Goal: Obtain resource: Download file/media

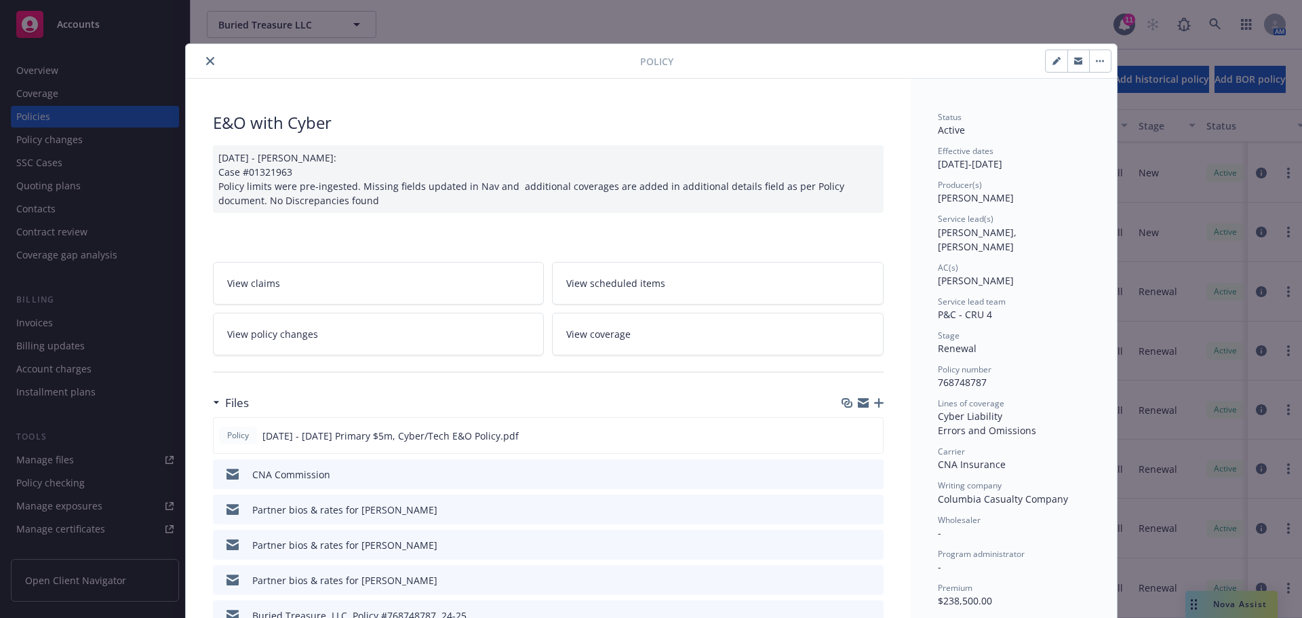
click at [206, 60] on icon "close" at bounding box center [210, 61] width 8 height 8
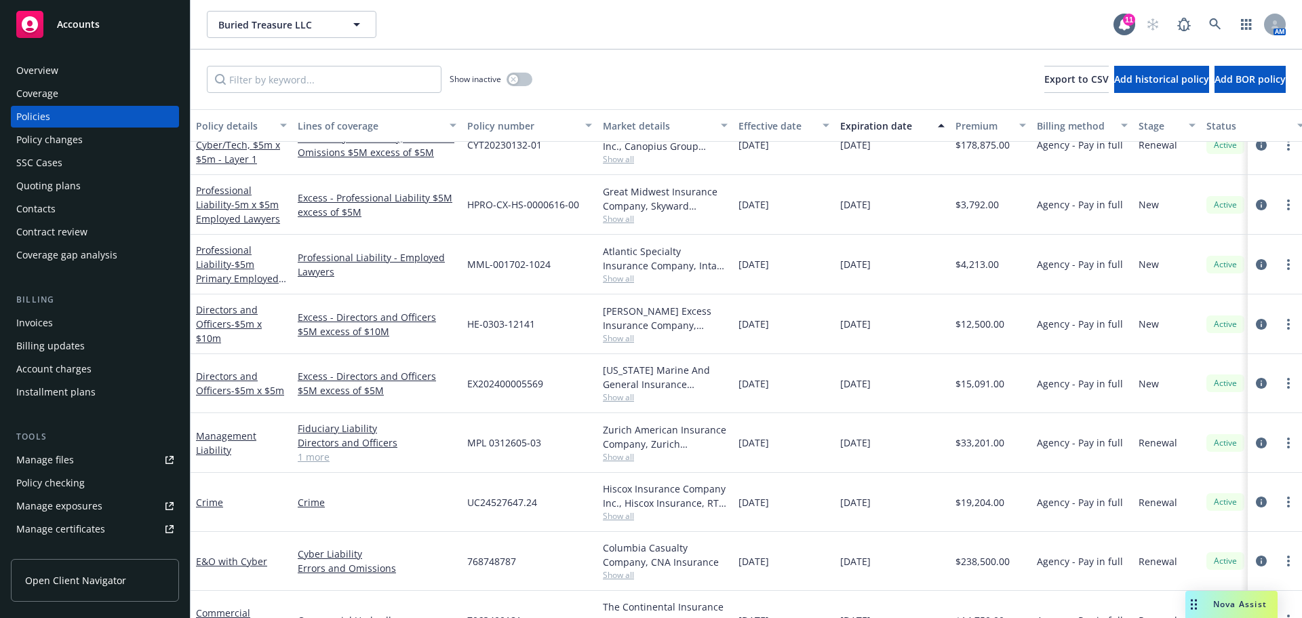
scroll to position [203, 0]
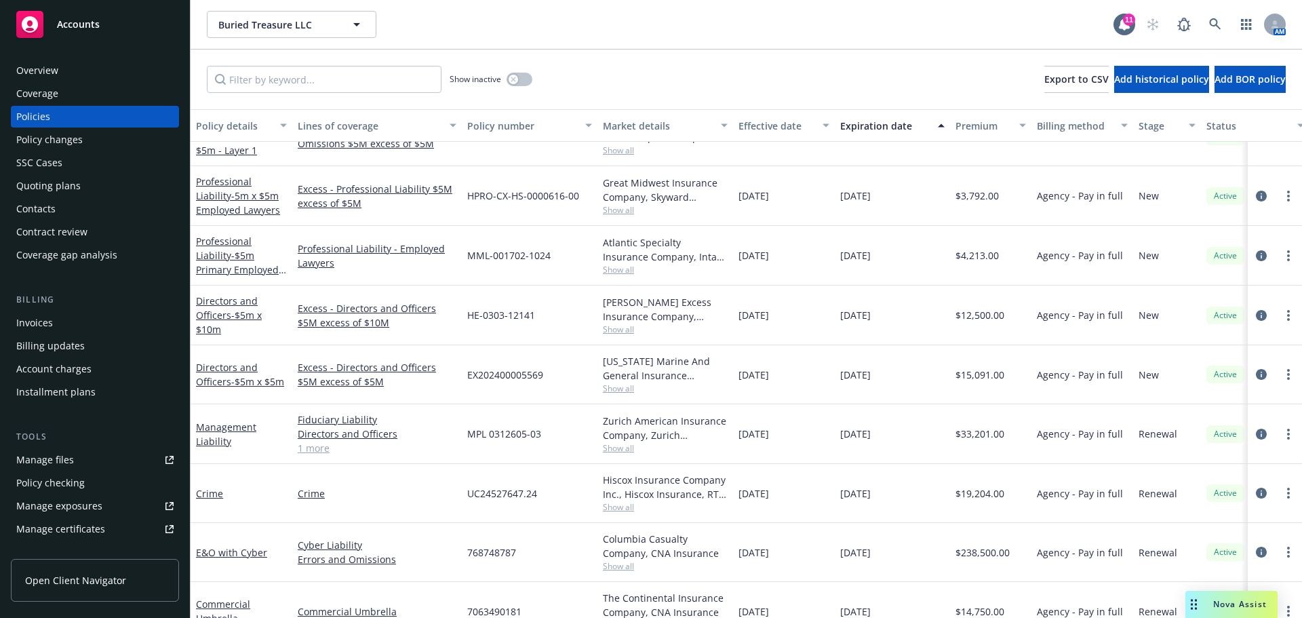
click at [212, 559] on div "E&O with Cyber" at bounding box center [241, 552] width 91 height 14
click at [210, 557] on link "E&O with Cyber" at bounding box center [231, 552] width 71 height 13
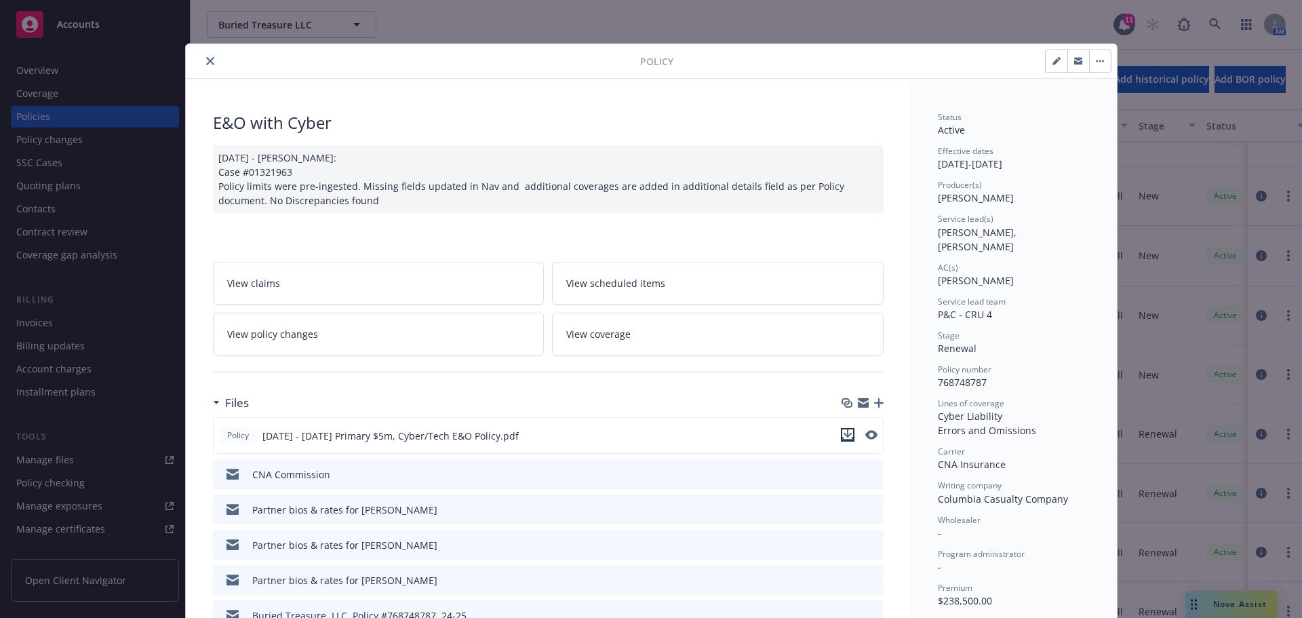
click at [842, 433] on icon "download file" at bounding box center [847, 434] width 11 height 11
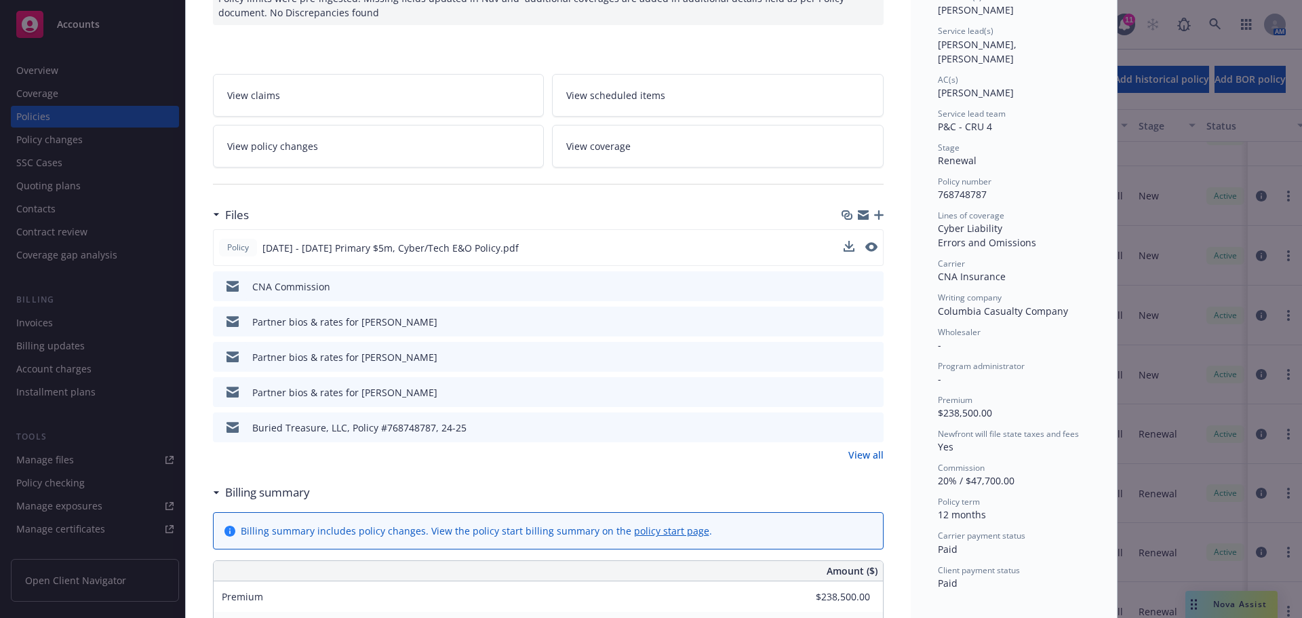
scroll to position [203, 0]
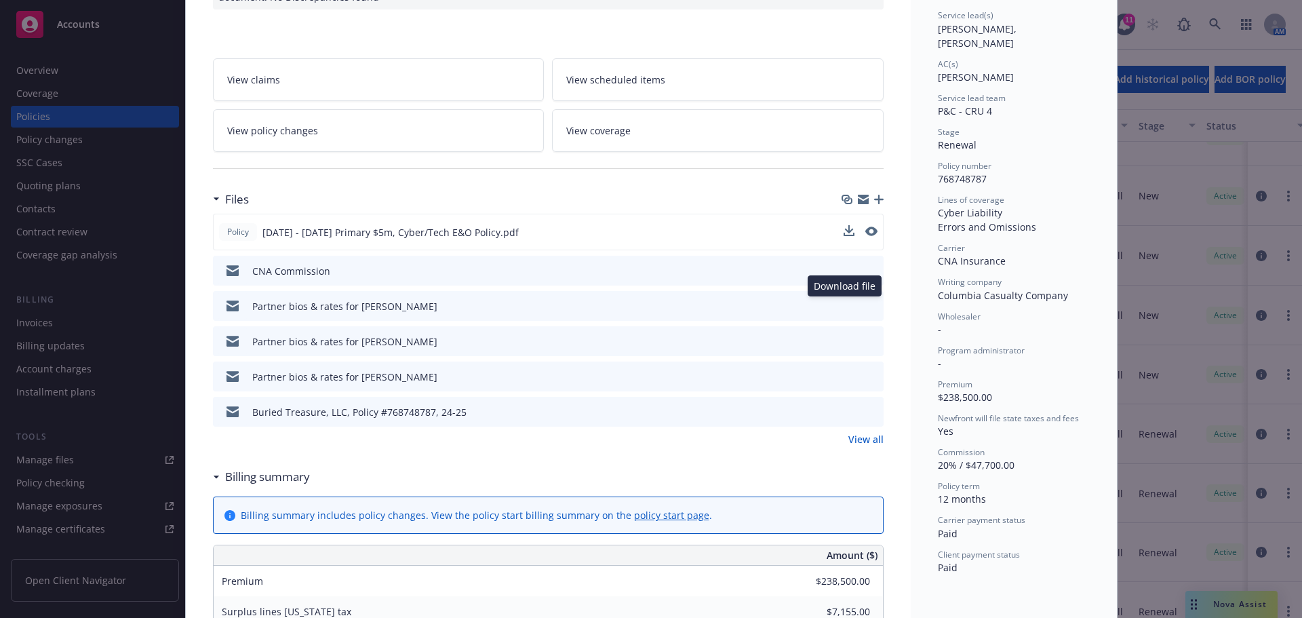
click at [843, 302] on icon "download file" at bounding box center [848, 305] width 11 height 11
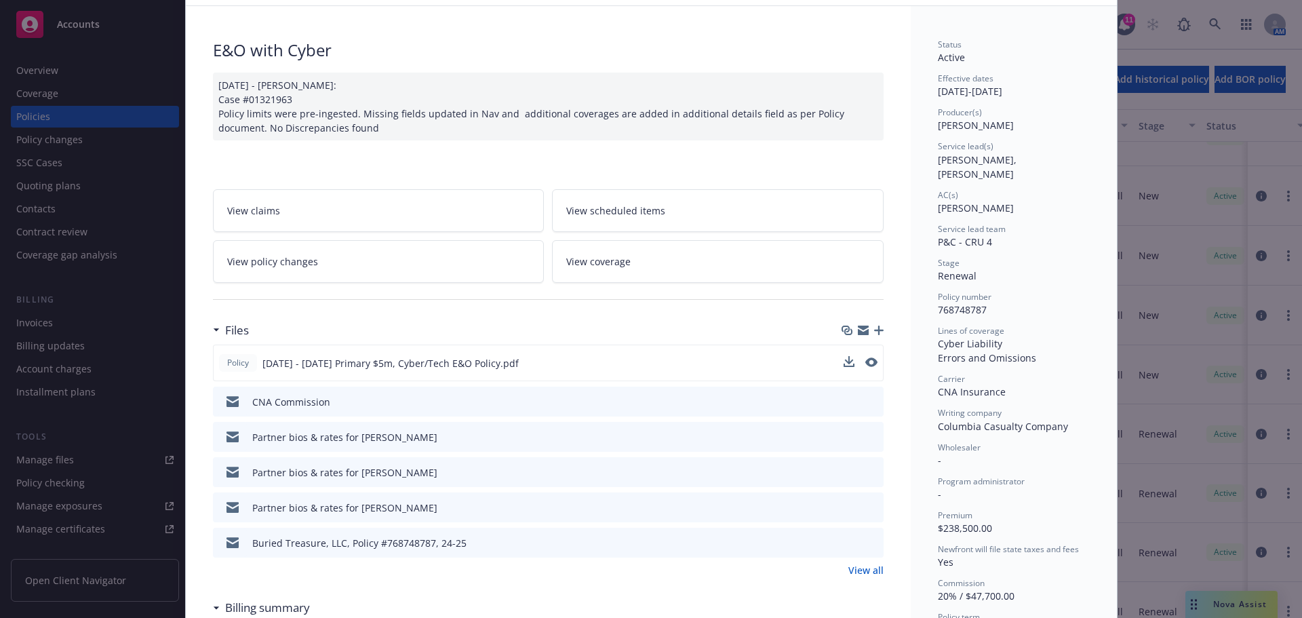
scroll to position [0, 0]
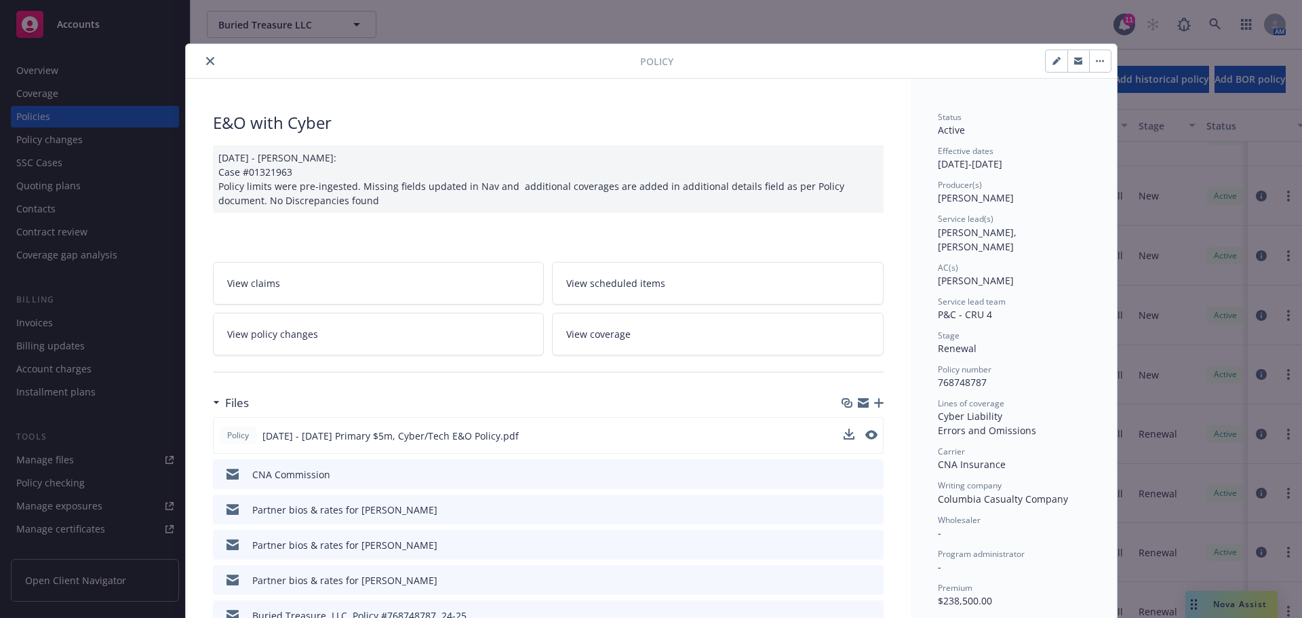
click at [206, 57] on icon "close" at bounding box center [210, 61] width 8 height 8
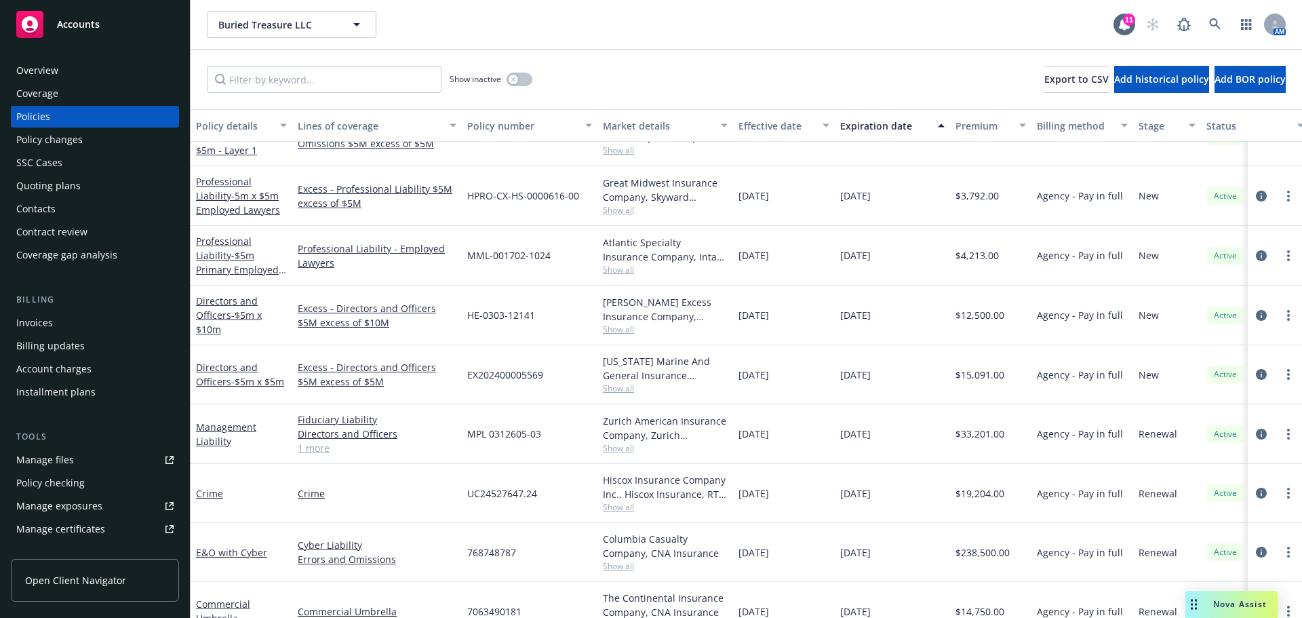
click at [1243, 616] on div "Nova Assist" at bounding box center [1231, 604] width 92 height 27
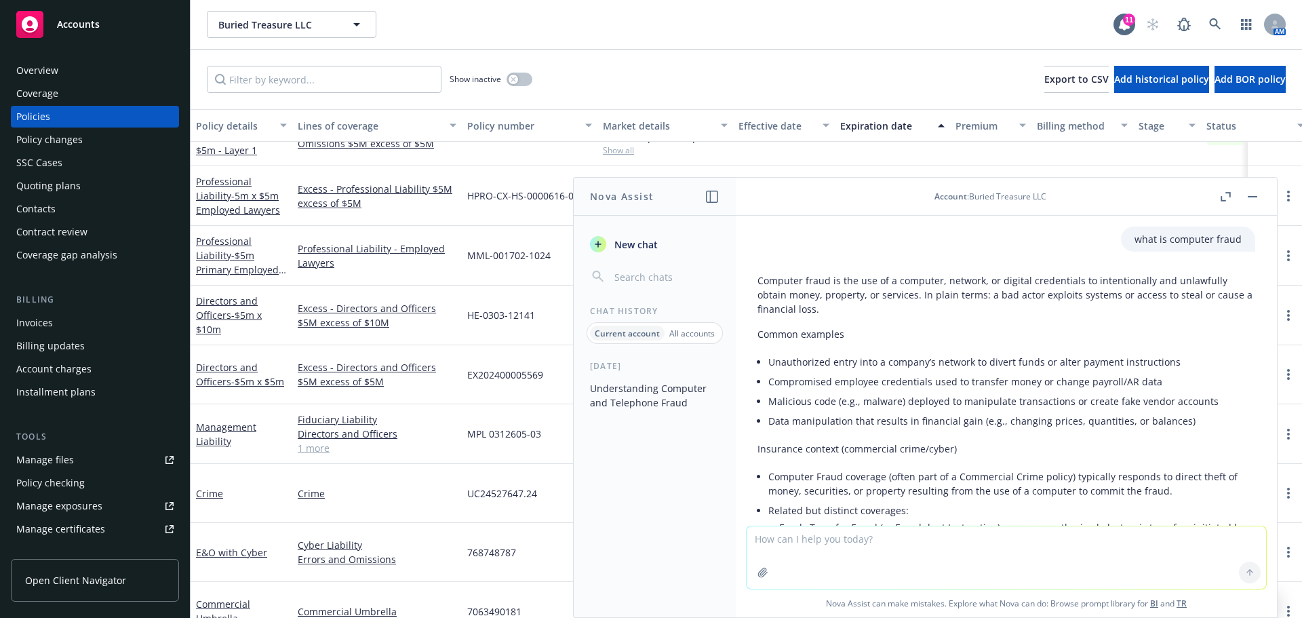
click at [1004, 534] on textarea at bounding box center [1006, 557] width 519 height 62
type textarea "what is aig's cyber panel"
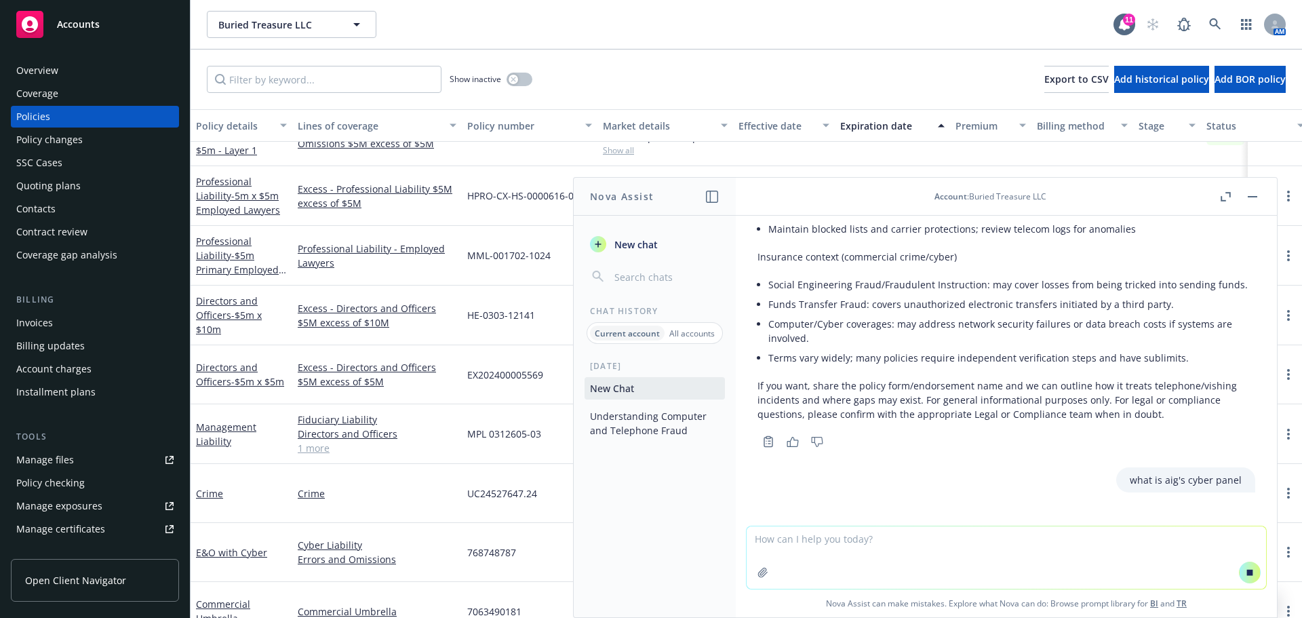
scroll to position [1073, 0]
